Goal: Find specific page/section: Find specific page/section

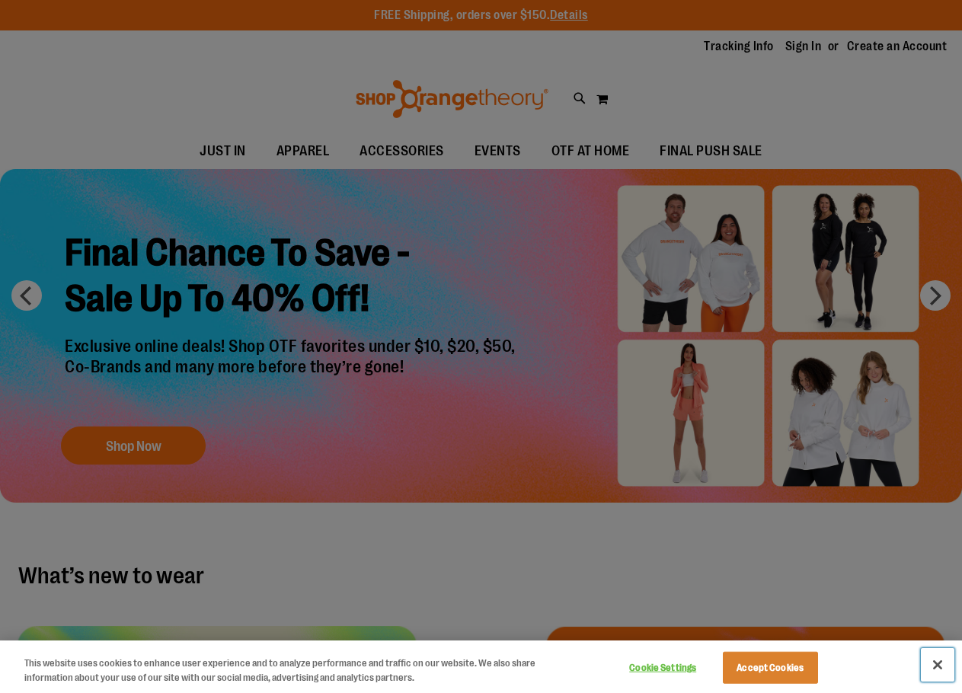
click at [935, 665] on button "Close" at bounding box center [938, 665] width 34 height 34
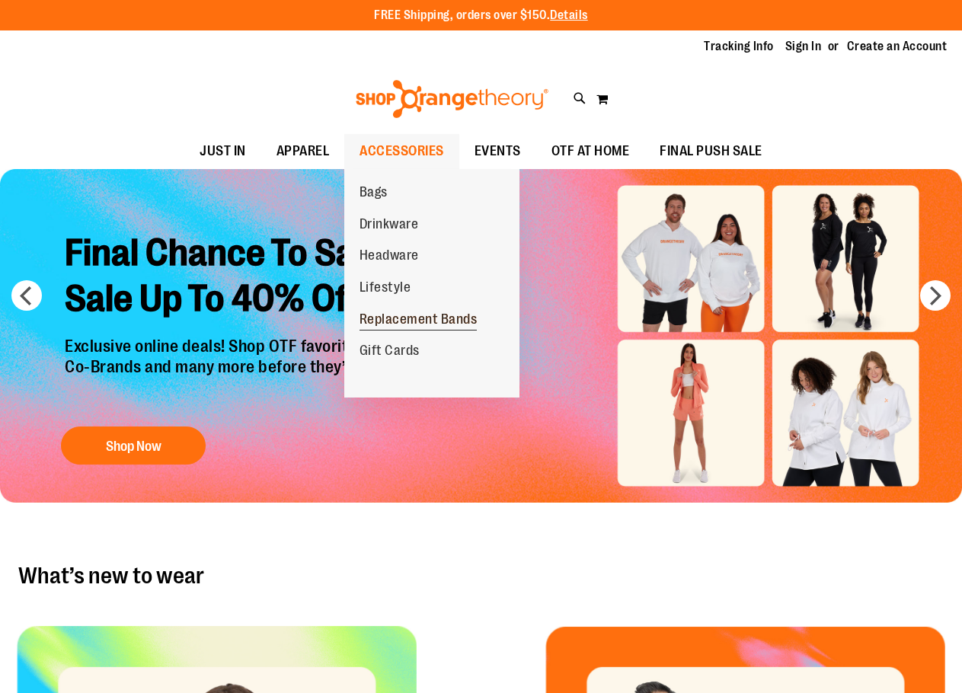
click at [408, 321] on span "Replacement Bands" at bounding box center [418, 320] width 118 height 19
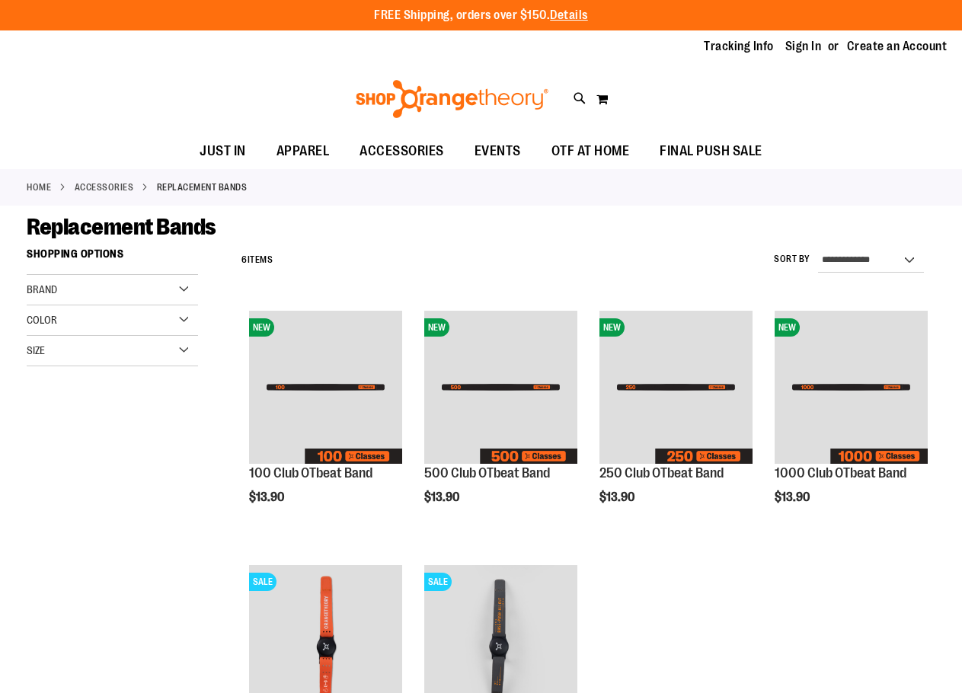
click at [411, 269] on div "**********" at bounding box center [584, 261] width 701 height 40
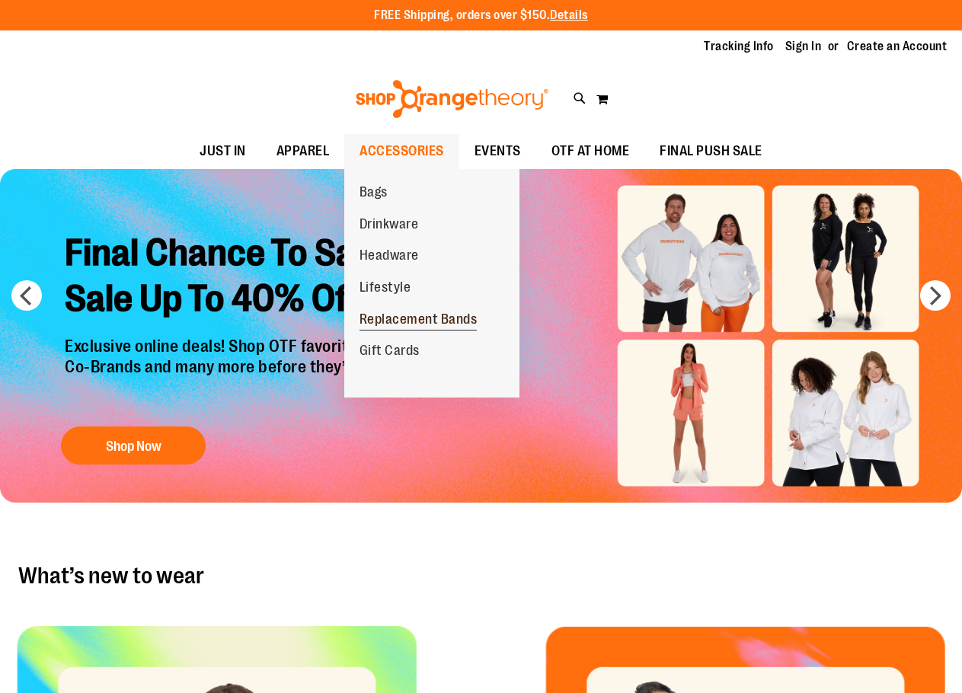
click at [414, 321] on span "Replacement Bands" at bounding box center [418, 320] width 118 height 19
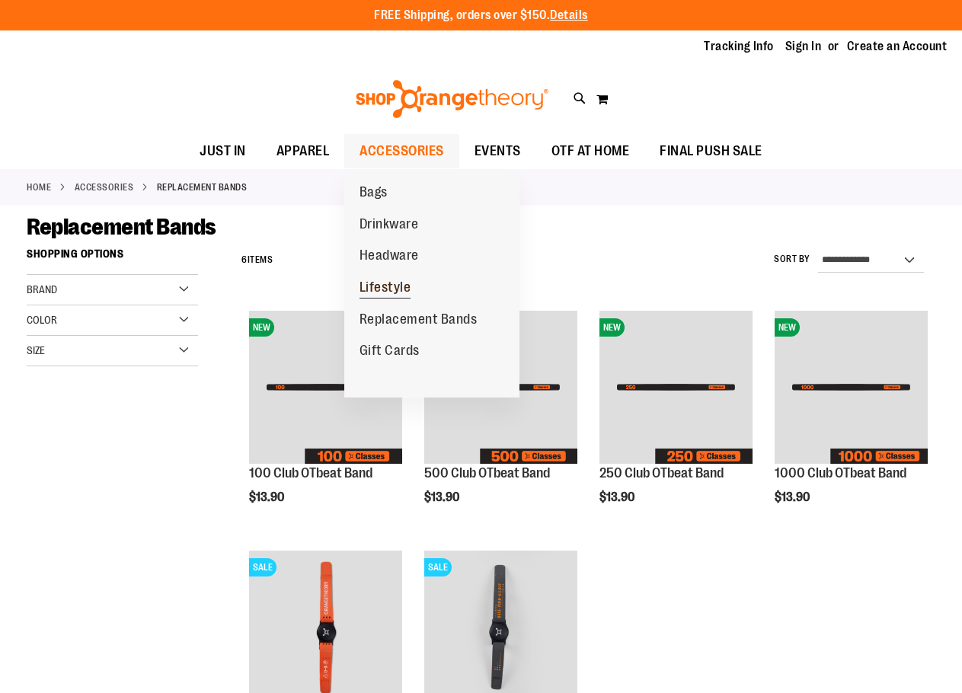
click at [386, 289] on span "Lifestyle" at bounding box center [385, 288] width 52 height 19
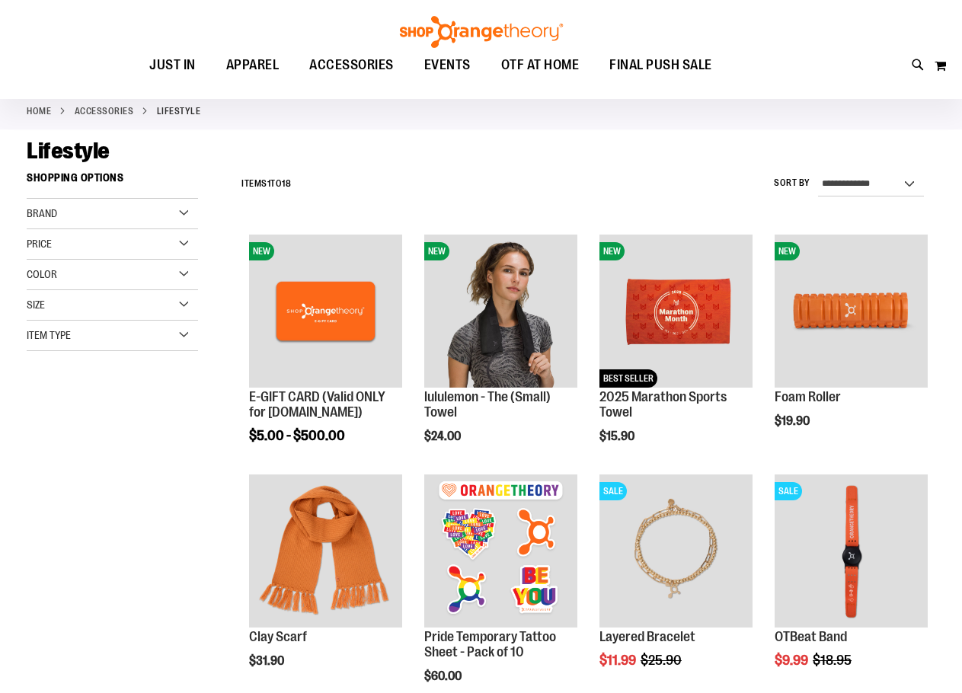
scroll to position [152, 0]
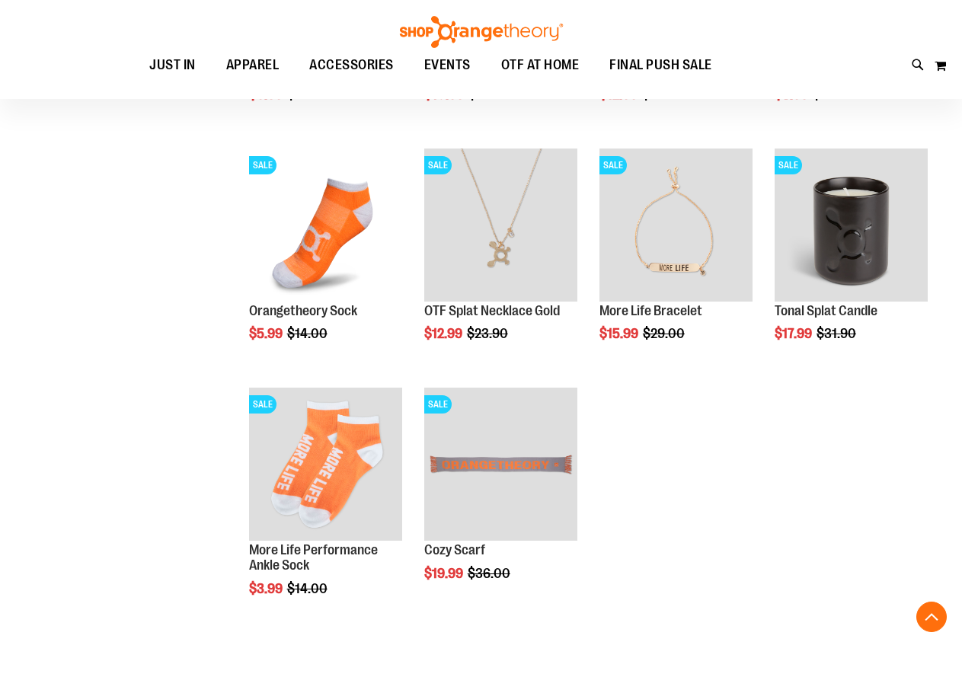
scroll to position [913, 0]
